Goal: Navigation & Orientation: Find specific page/section

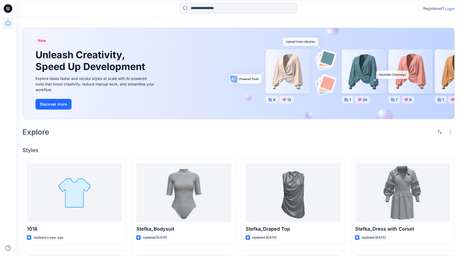
click at [450, 9] on p "Login" at bounding box center [450, 9] width 10 height 6
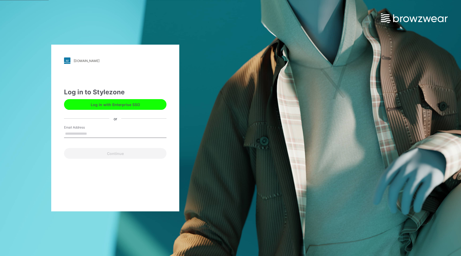
click at [116, 102] on button "Log in with Enterprise SSO" at bounding box center [115, 104] width 102 height 11
click at [72, 132] on input "Email Address" at bounding box center [115, 134] width 102 height 8
type input "***"
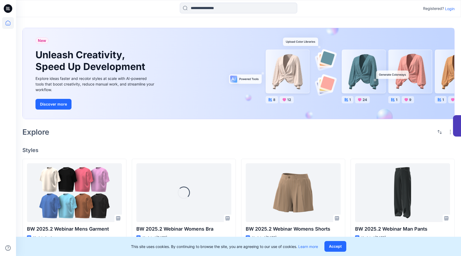
click at [449, 8] on p "Login" at bounding box center [450, 9] width 10 height 6
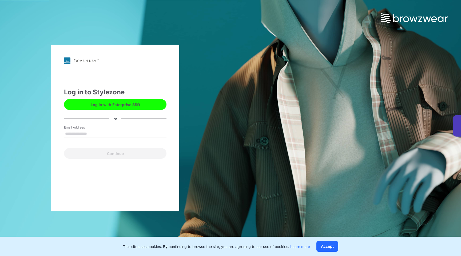
click at [120, 105] on button "Log in with Enterprise SSO" at bounding box center [115, 104] width 102 height 11
click at [98, 99] on button "Log in with Enterprise SSO" at bounding box center [115, 104] width 102 height 11
click at [96, 100] on button "Log in with Enterprise SSO" at bounding box center [115, 104] width 102 height 11
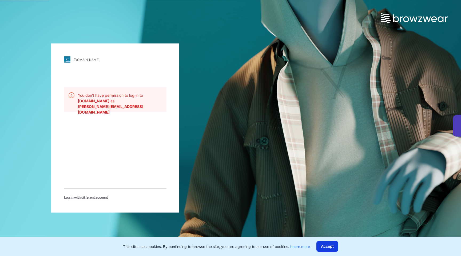
click at [333, 245] on button "Accept" at bounding box center [327, 246] width 22 height 11
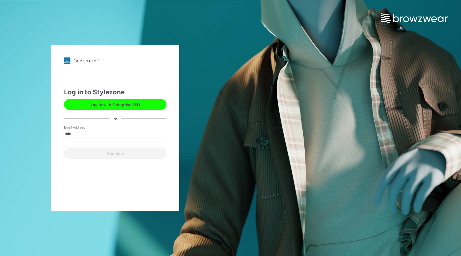
type input "**********"
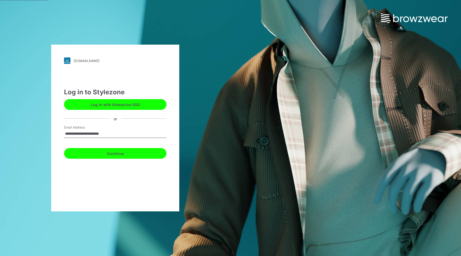
click at [112, 154] on button "Continue" at bounding box center [115, 153] width 102 height 11
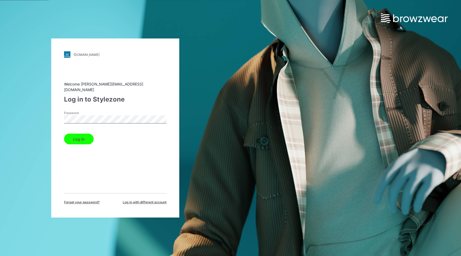
click at [71, 138] on button "Log in" at bounding box center [79, 138] width 30 height 11
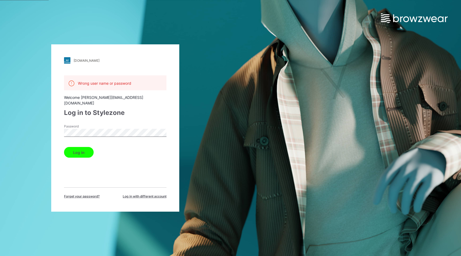
click at [138, 194] on span "Log in with different account" at bounding box center [145, 196] width 44 height 5
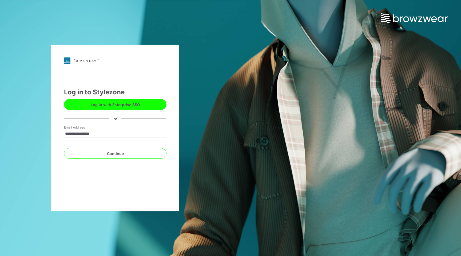
type input "**********"
click at [64, 148] on button "Continue" at bounding box center [115, 153] width 102 height 11
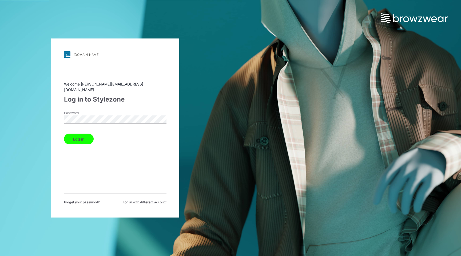
click at [75, 134] on button "Log in" at bounding box center [79, 138] width 30 height 11
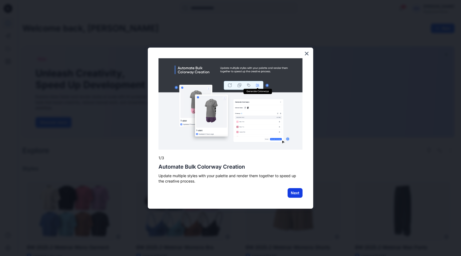
click at [295, 194] on button "Next" at bounding box center [295, 193] width 15 height 10
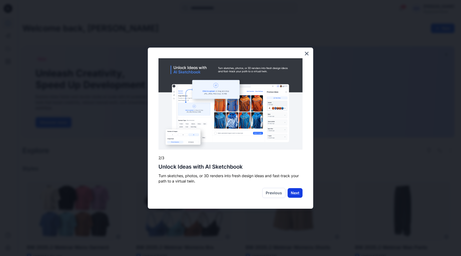
click at [292, 193] on button "Next" at bounding box center [295, 193] width 15 height 10
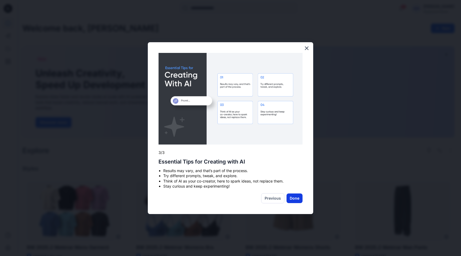
click at [293, 197] on button "Done" at bounding box center [294, 198] width 16 height 10
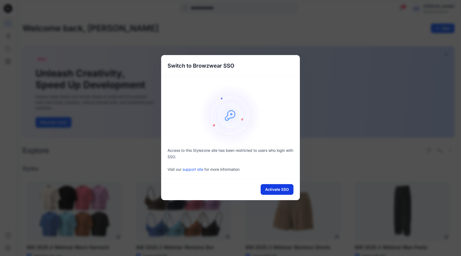
click at [280, 189] on button "Activate SSO" at bounding box center [277, 189] width 33 height 11
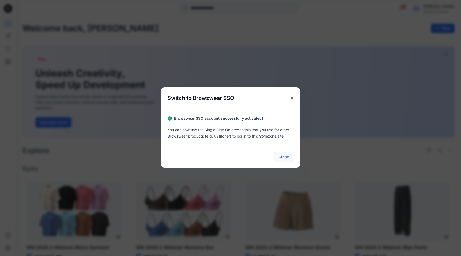
click at [284, 158] on button "Close" at bounding box center [283, 156] width 19 height 11
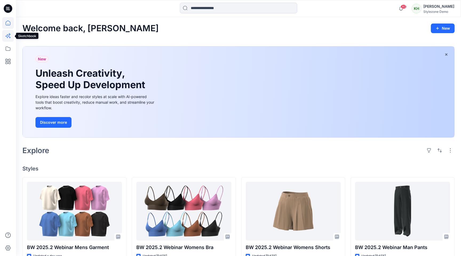
click at [8, 35] on icon at bounding box center [7, 36] width 4 height 4
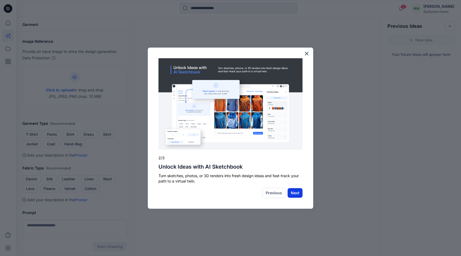
click at [295, 194] on button "Next" at bounding box center [295, 193] width 15 height 10
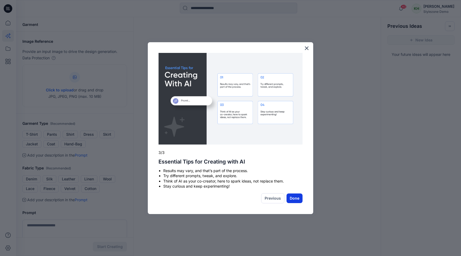
click at [294, 196] on button "Done" at bounding box center [294, 198] width 16 height 10
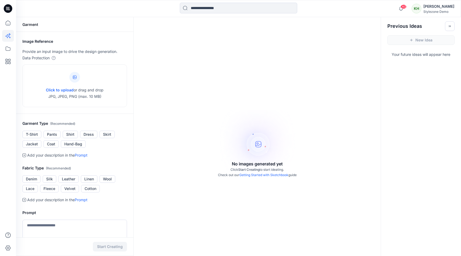
click at [406, 7] on span "40" at bounding box center [404, 7] width 6 height 4
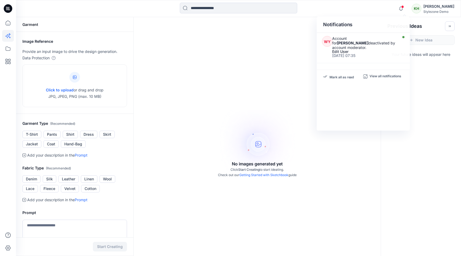
click at [257, 79] on div "No images generated yet Click Start Creating to start ideating. Check out our G…" at bounding box center [257, 145] width 247 height 256
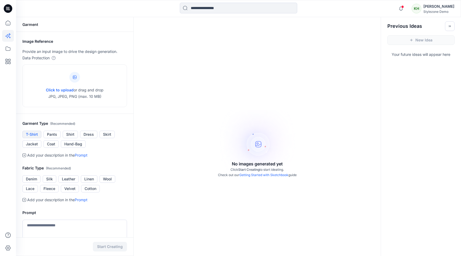
click at [31, 135] on button "T-Shirt" at bounding box center [31, 133] width 19 height 7
click at [13, 26] on icon at bounding box center [8, 23] width 12 height 12
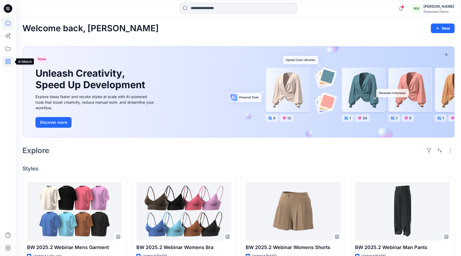
click at [6, 59] on icon at bounding box center [8, 61] width 12 height 12
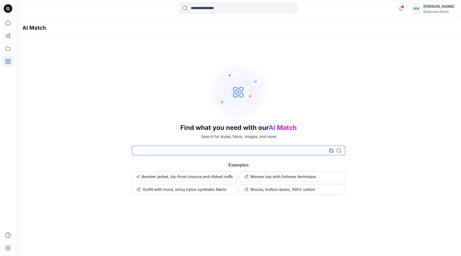
click at [148, 151] on input at bounding box center [238, 150] width 213 height 10
type input "*****"
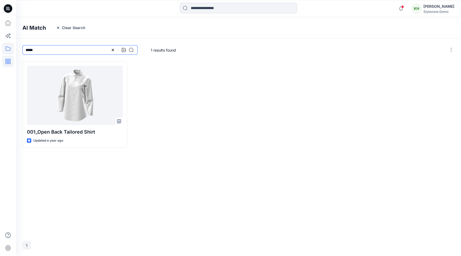
drag, startPoint x: 44, startPoint y: 49, endPoint x: 10, endPoint y: 45, distance: 34.3
click at [10, 45] on div "Notifications WY Account for [PERSON_NAME] deactivated by account moderator. Ed…" at bounding box center [230, 128] width 461 height 256
click at [7, 22] on icon at bounding box center [8, 23] width 12 height 12
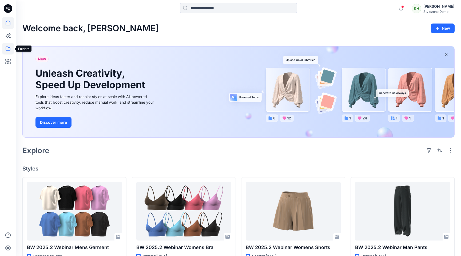
click at [7, 49] on icon at bounding box center [8, 49] width 12 height 12
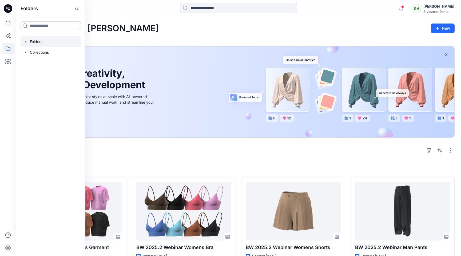
click at [25, 41] on icon "button" at bounding box center [25, 41] width 4 height 4
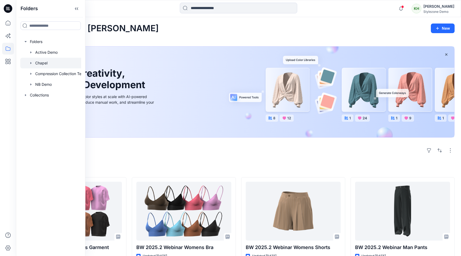
click at [37, 61] on div at bounding box center [53, 63] width 67 height 11
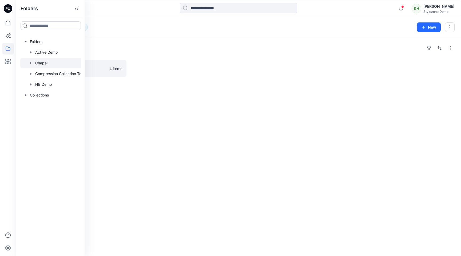
click at [137, 124] on div "Folders G1 4 items" at bounding box center [238, 146] width 445 height 218
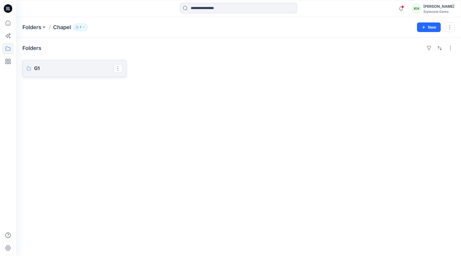
click at [38, 72] on link "G1" at bounding box center [74, 68] width 104 height 17
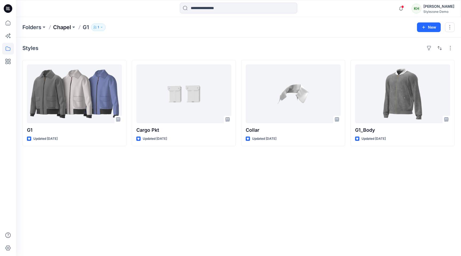
click at [60, 26] on p "Chapel" at bounding box center [62, 26] width 18 height 7
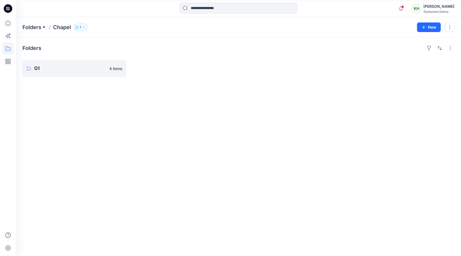
click at [46, 26] on button at bounding box center [43, 26] width 5 height 7
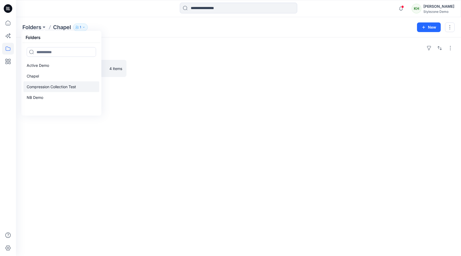
click at [35, 85] on p "Compression Collection Test" at bounding box center [51, 86] width 49 height 6
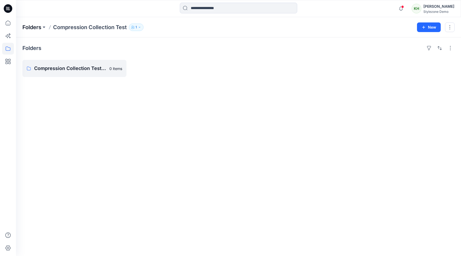
click at [39, 28] on p "Folders" at bounding box center [31, 26] width 19 height 7
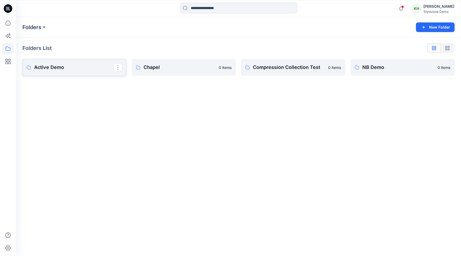
click at [39, 67] on p "Active Demo" at bounding box center [73, 66] width 79 height 7
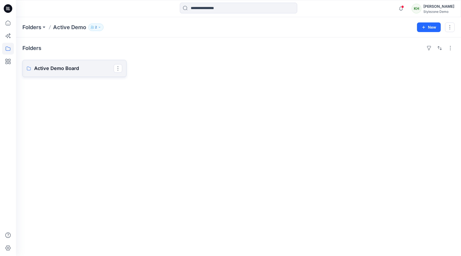
click at [60, 68] on p "Active Demo Board" at bounding box center [73, 68] width 79 height 7
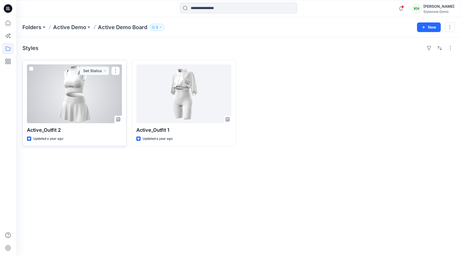
click at [79, 94] on div at bounding box center [74, 93] width 95 height 59
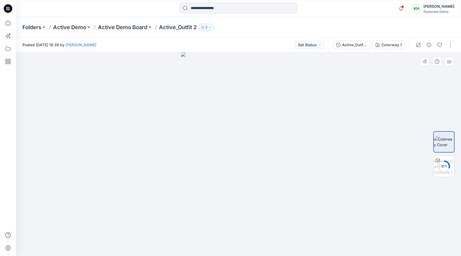
drag, startPoint x: 230, startPoint y: 120, endPoint x: 183, endPoint y: 119, distance: 47.5
click at [183, 119] on img at bounding box center [238, 153] width 115 height 203
click at [447, 162] on img at bounding box center [443, 166] width 21 height 17
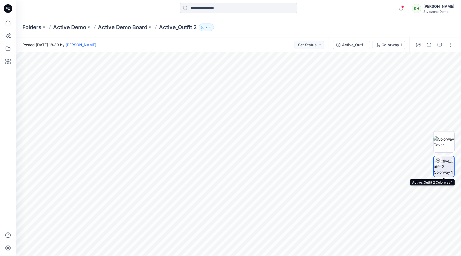
click at [442, 158] on img at bounding box center [444, 166] width 20 height 17
click at [450, 145] on img at bounding box center [443, 141] width 21 height 11
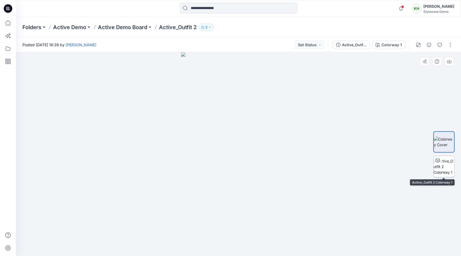
click at [438, 169] on img at bounding box center [443, 166] width 21 height 17
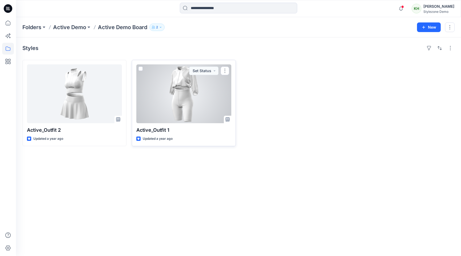
click at [168, 106] on div at bounding box center [183, 93] width 95 height 59
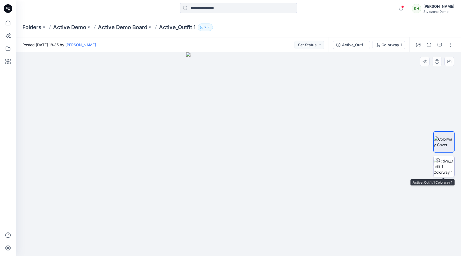
click at [448, 164] on img at bounding box center [443, 166] width 21 height 17
